Goal: Task Accomplishment & Management: Use online tool/utility

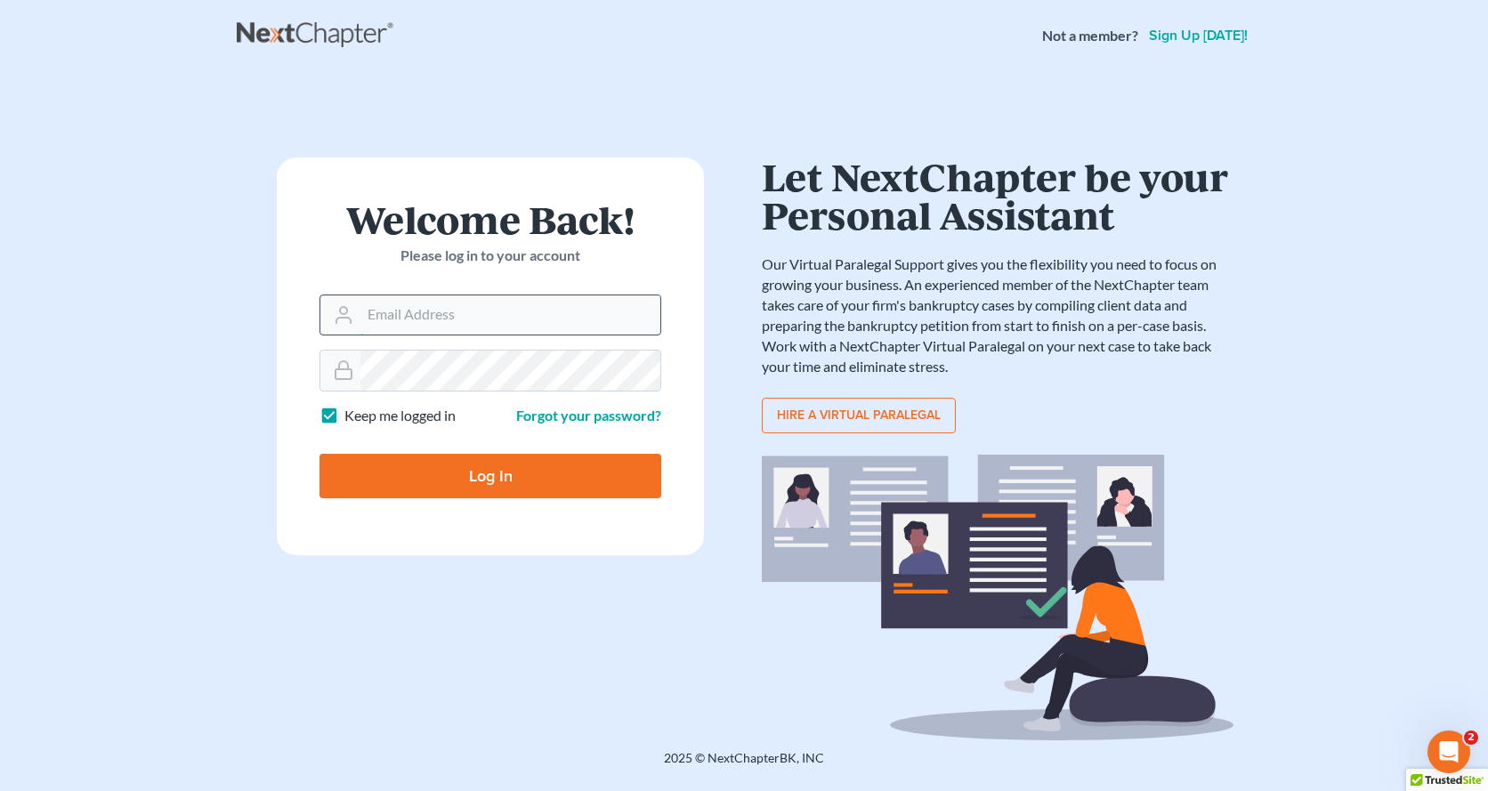
click at [508, 326] on input "Email Address" at bounding box center [510, 314] width 300 height 39
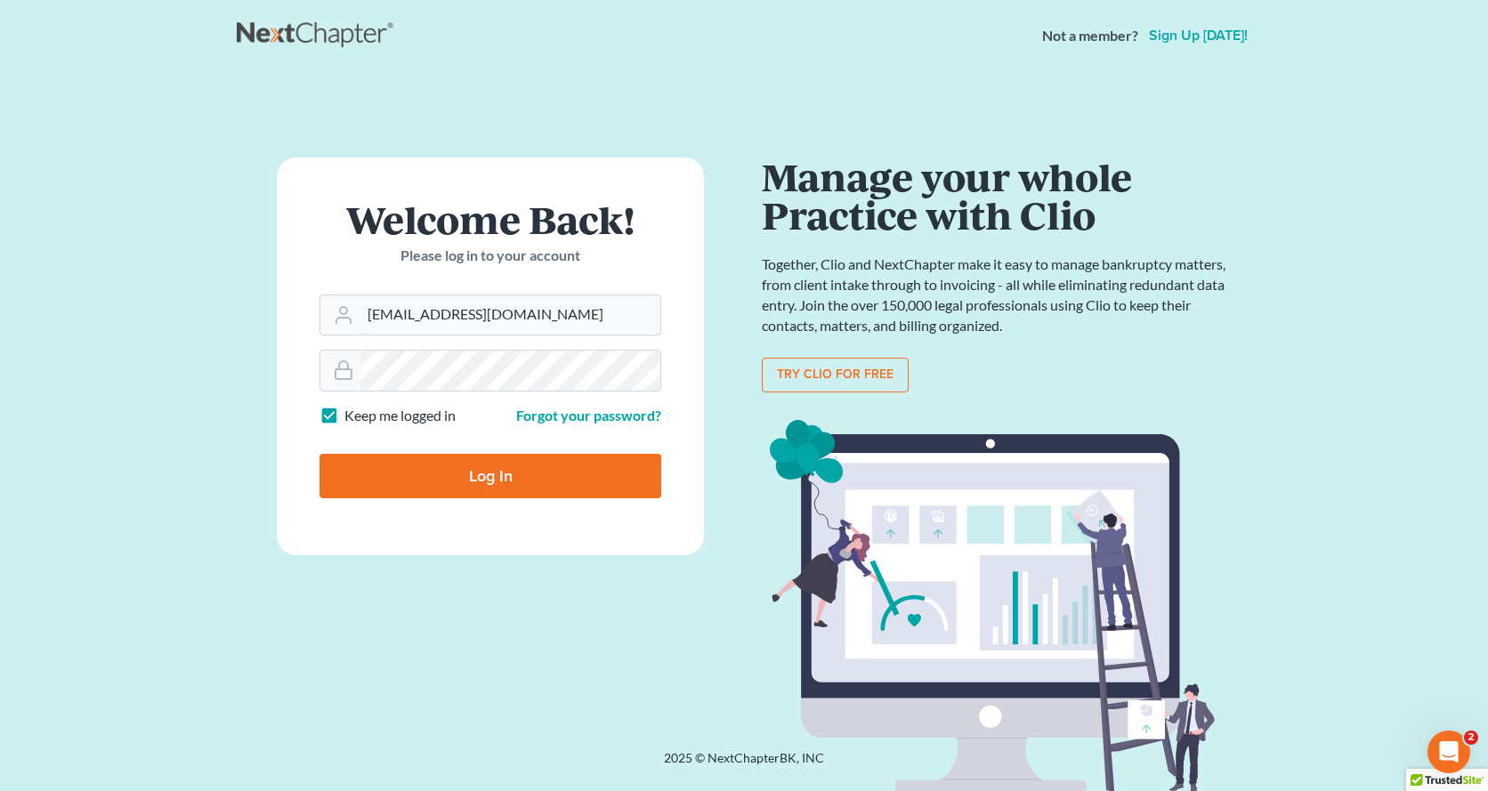
type input "[EMAIL_ADDRESS][DOMAIN_NAME]"
click at [520, 487] on input "Log In" at bounding box center [490, 476] width 342 height 44
type input "Thinking..."
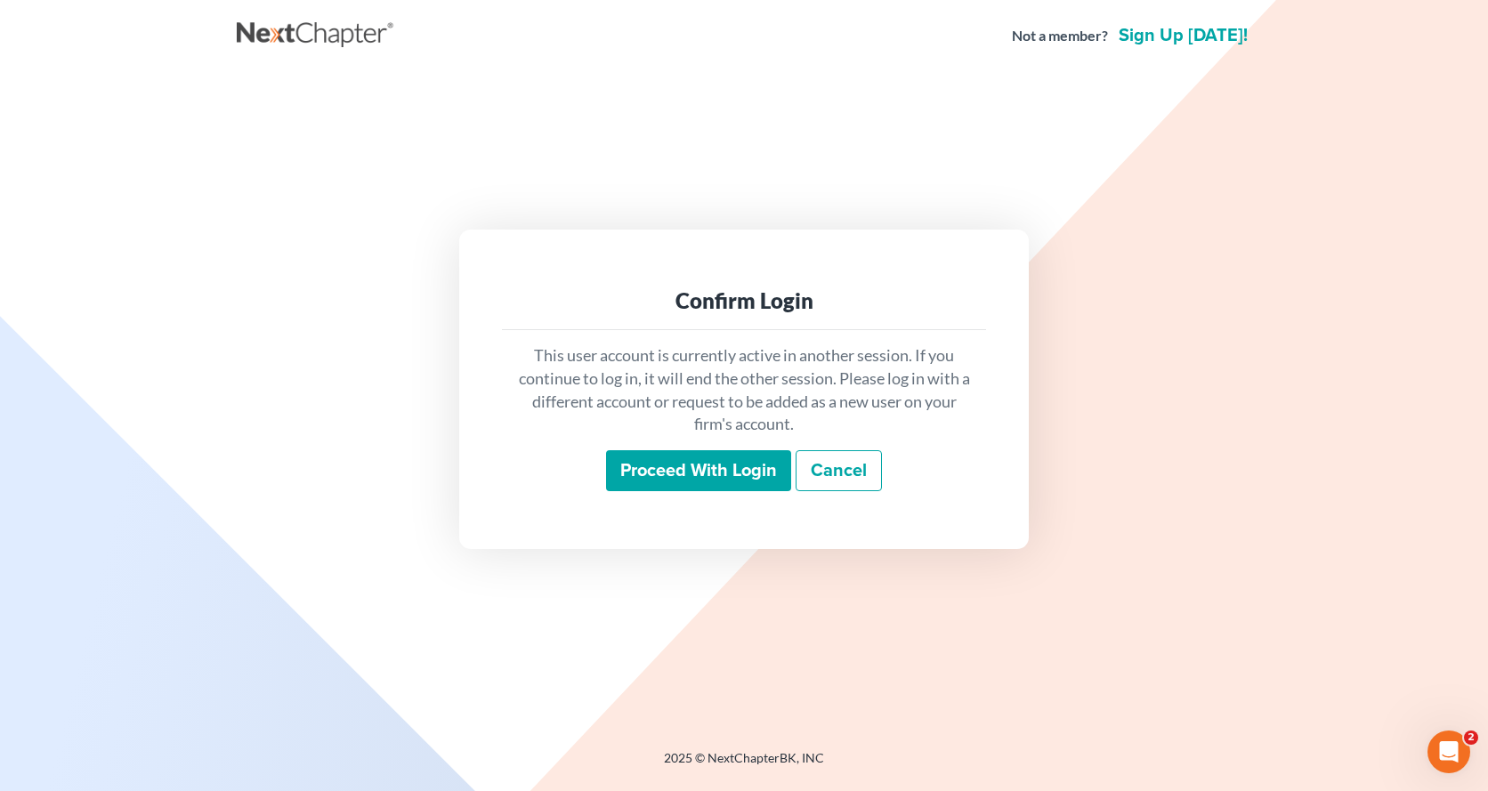
click at [661, 464] on input "Proceed with login" at bounding box center [698, 470] width 185 height 41
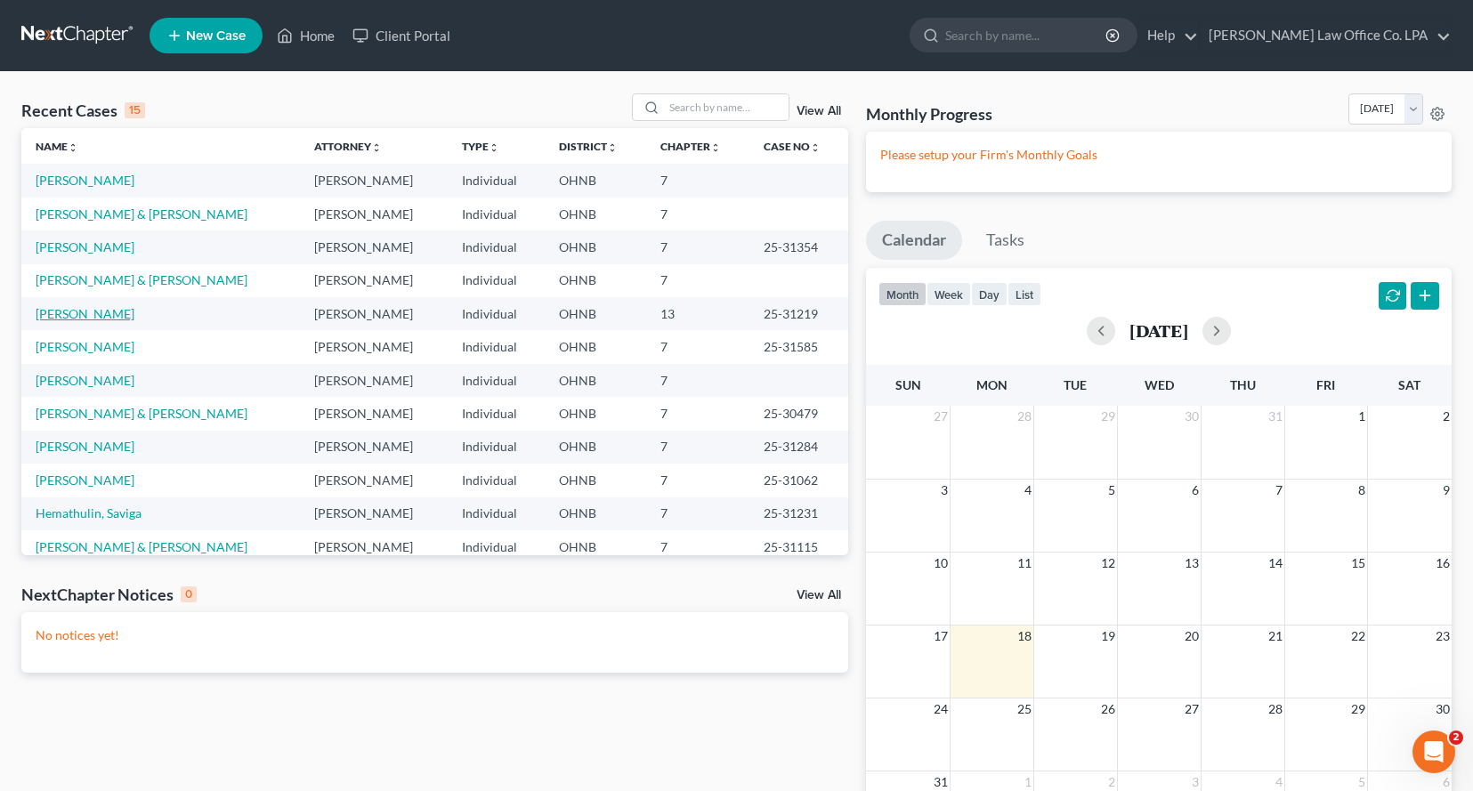
click at [78, 311] on link "[PERSON_NAME]" at bounding box center [85, 313] width 99 height 15
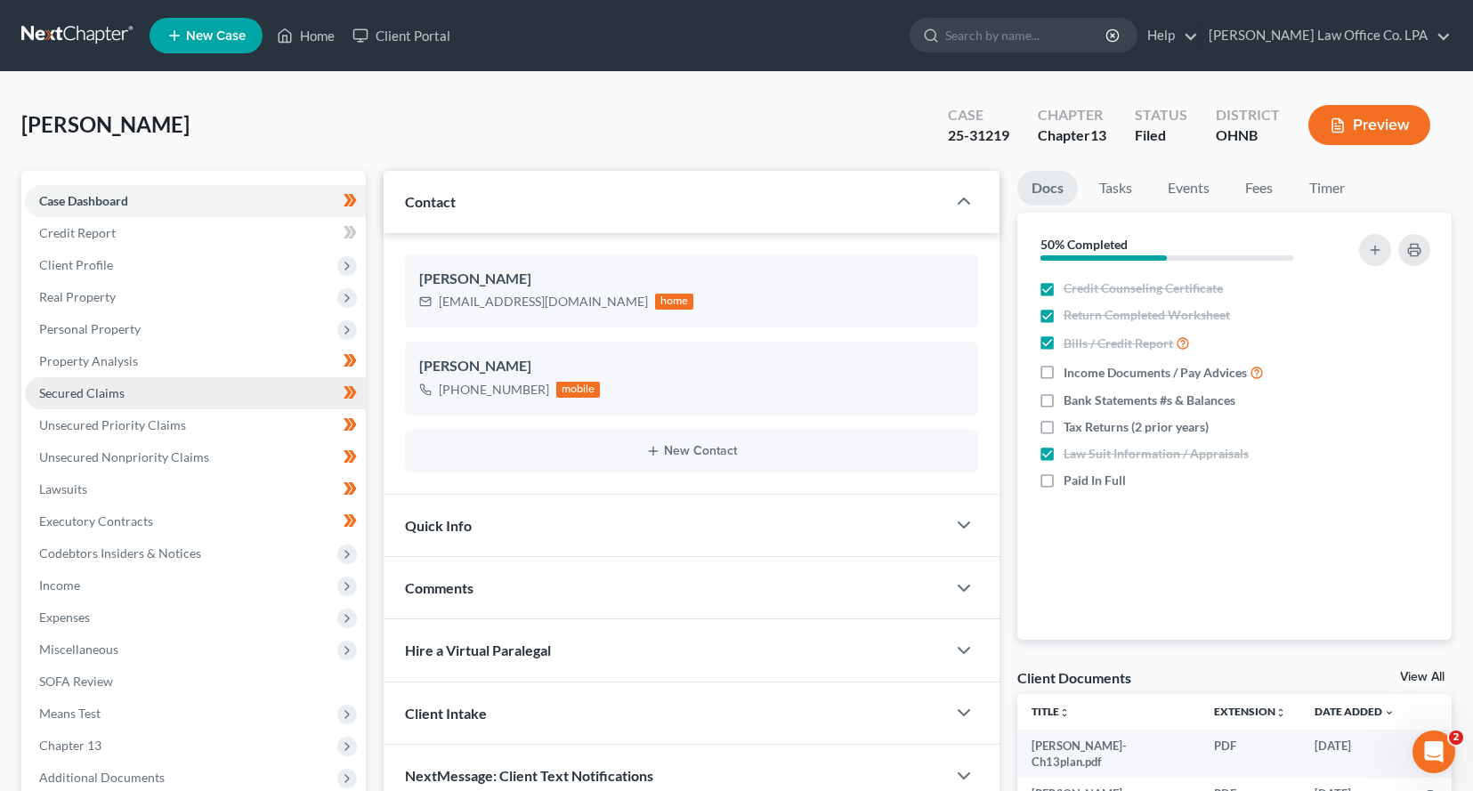
click at [200, 387] on link "Secured Claims" at bounding box center [195, 393] width 341 height 32
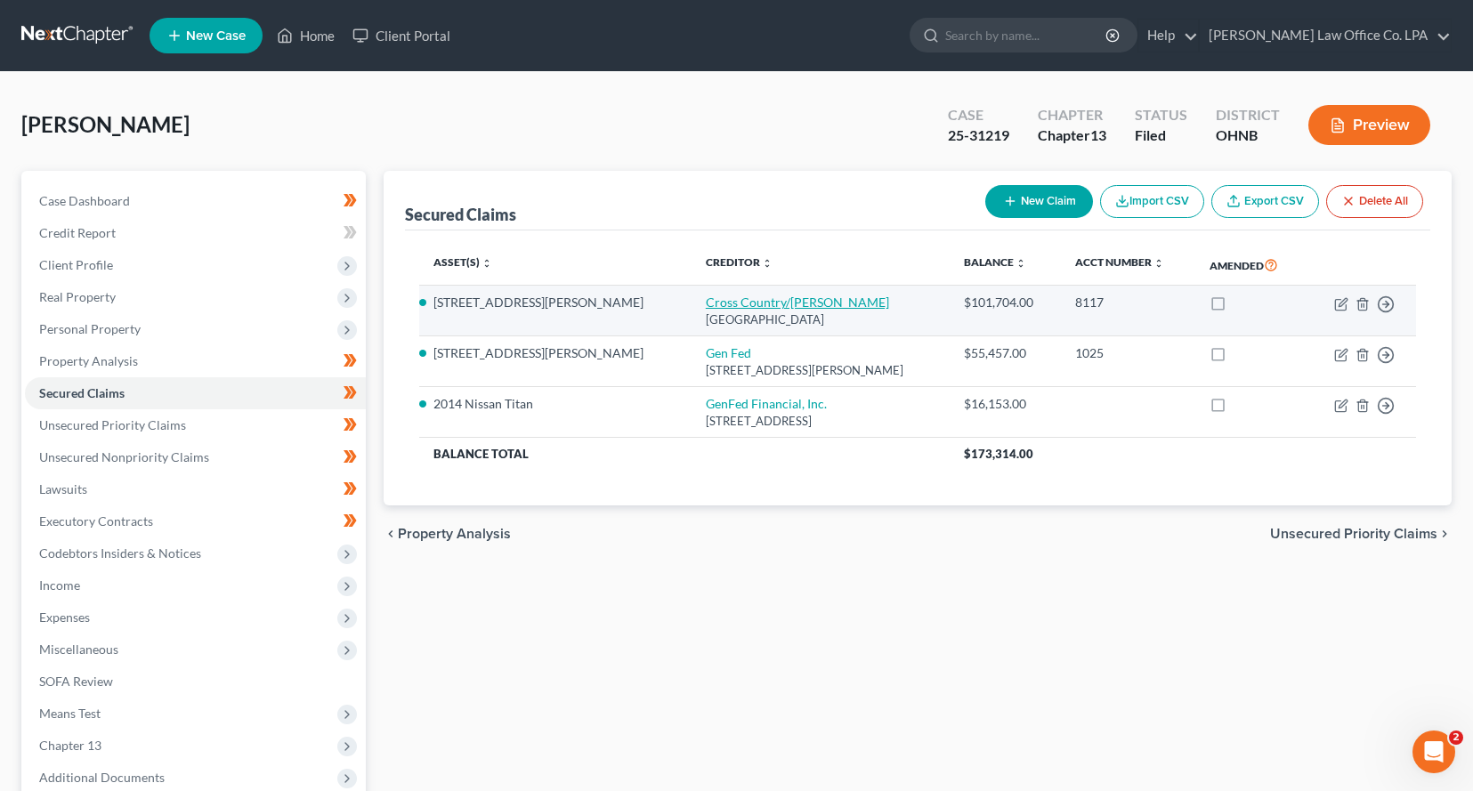
click at [706, 304] on link "Cross Country/[PERSON_NAME]" at bounding box center [797, 302] width 183 height 15
select select "45"
select select "2"
select select "0"
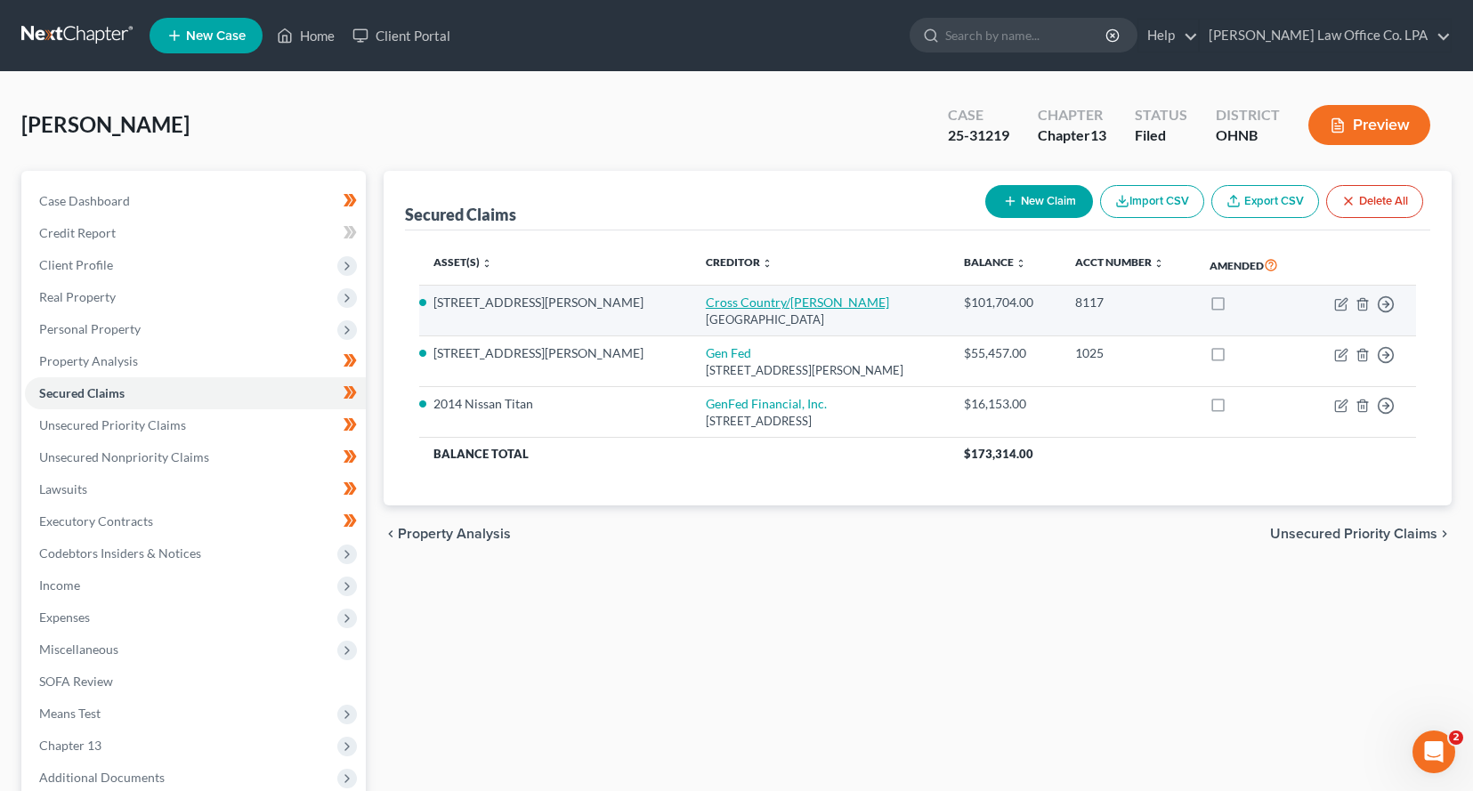
select select "0"
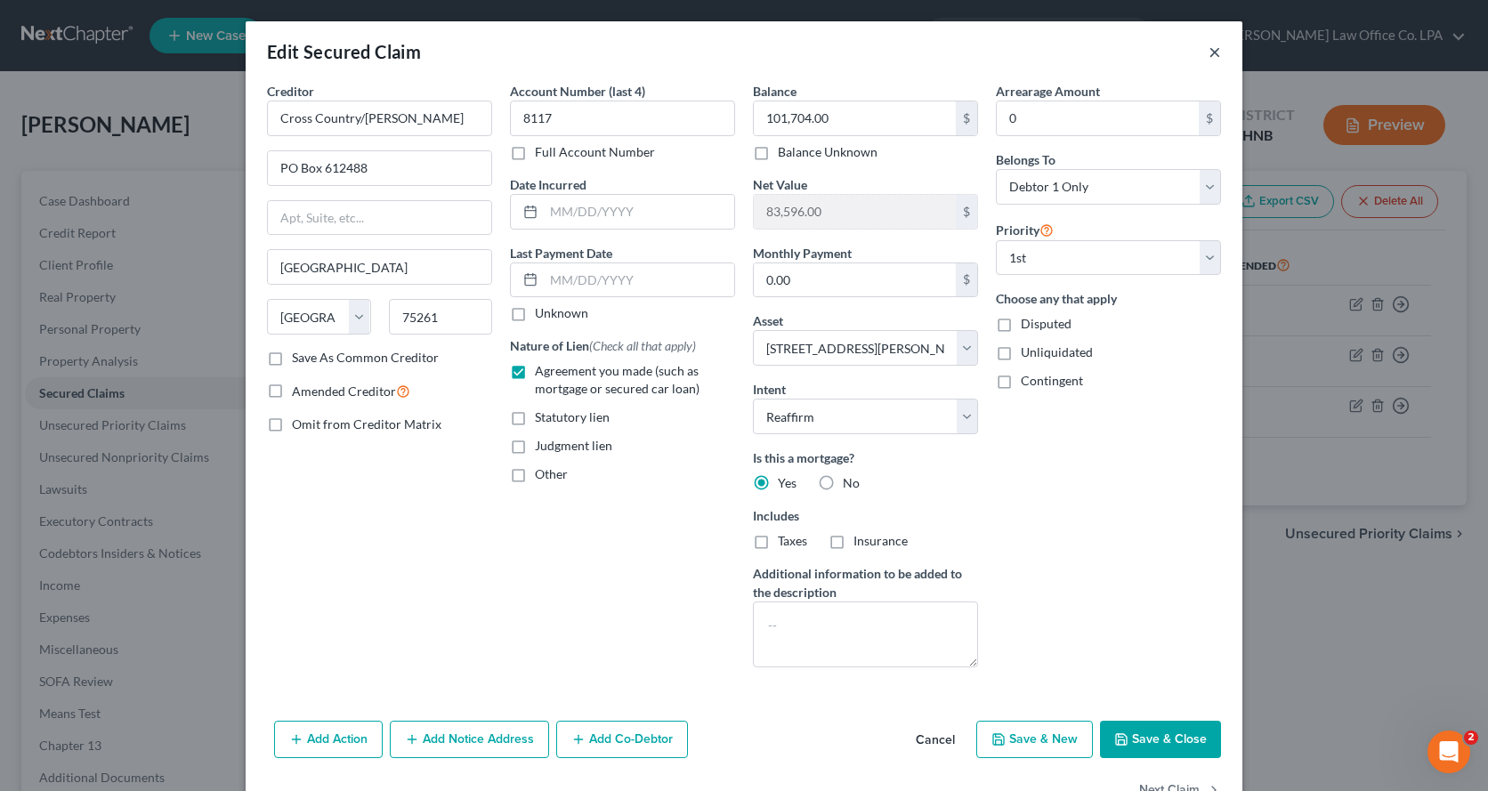
click at [1208, 57] on button "×" at bounding box center [1214, 51] width 12 height 21
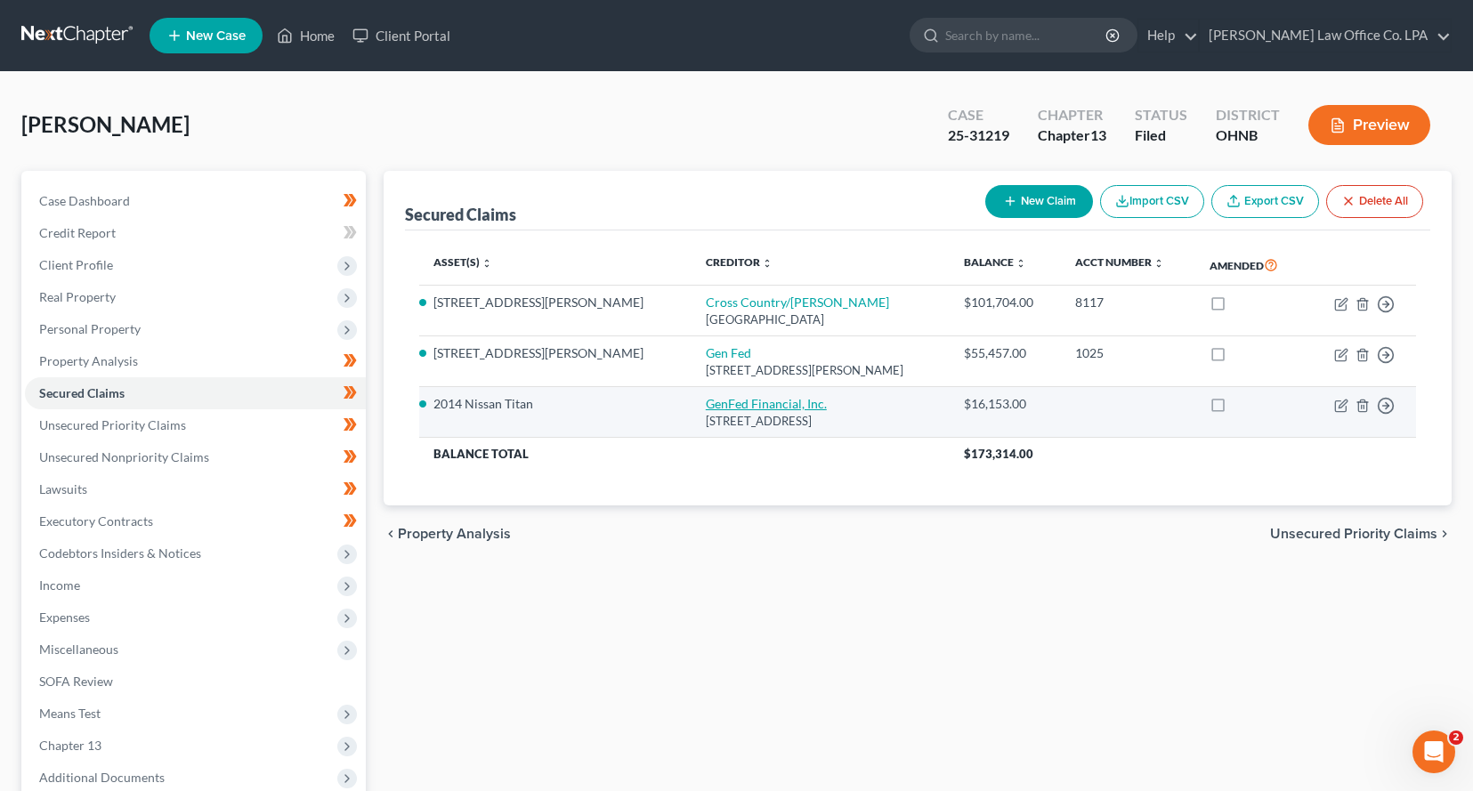
click at [706, 403] on link "GenFed Financial, Inc." at bounding box center [766, 403] width 121 height 15
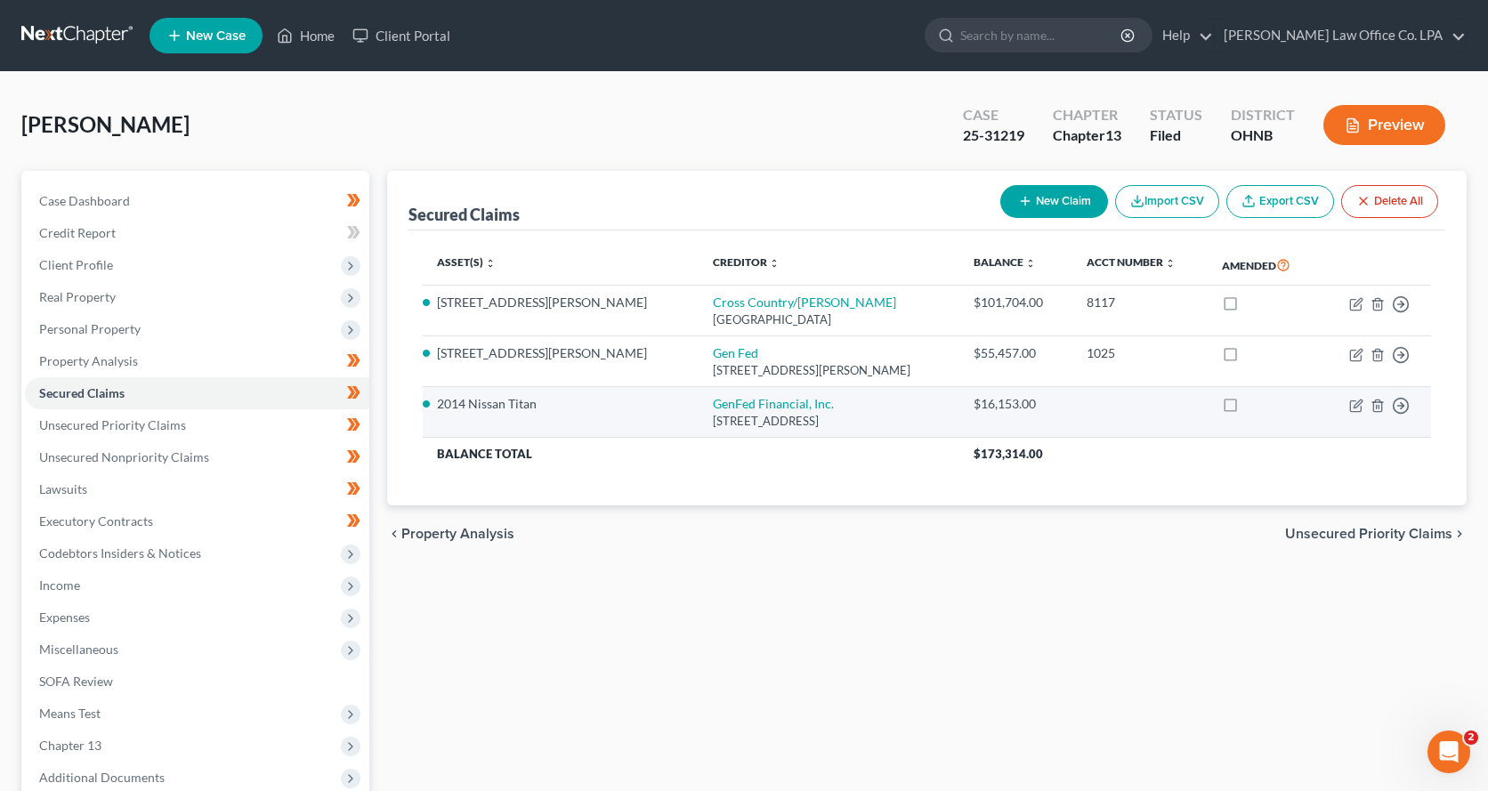
select select "36"
select select "13"
select select "2"
select select "0"
